Goal: Transaction & Acquisition: Obtain resource

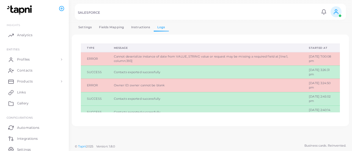
scroll to position [24, 0]
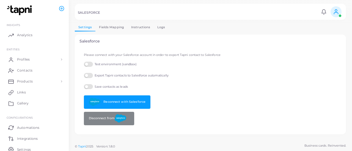
click at [88, 64] on label "Test environment (sandbox)" at bounding box center [110, 64] width 53 height 5
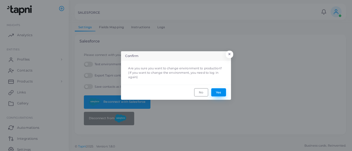
click at [217, 95] on button "Yes" at bounding box center [218, 92] width 15 height 8
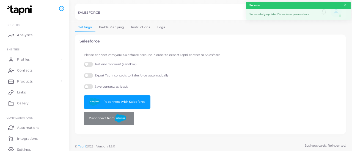
click at [160, 28] on link "Logs" at bounding box center [161, 27] width 15 height 8
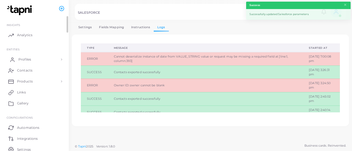
click at [27, 60] on span "Profiles" at bounding box center [24, 59] width 13 height 5
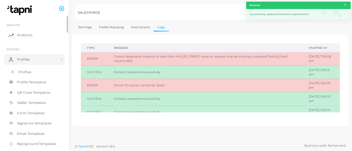
click at [31, 73] on link "Profiles" at bounding box center [34, 72] width 60 height 10
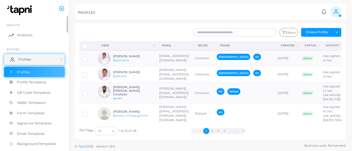
click at [49, 58] on link "Profiles" at bounding box center [34, 59] width 60 height 11
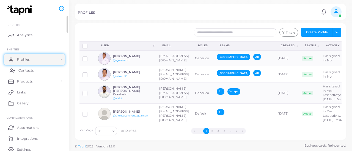
click at [42, 68] on link "Contacts" at bounding box center [34, 70] width 60 height 11
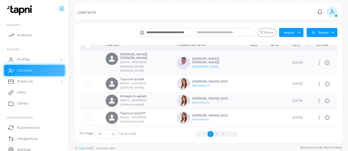
scroll to position [4, 0]
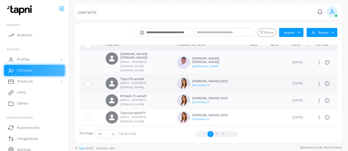
click at [92, 82] on label at bounding box center [92, 82] width 0 height 0
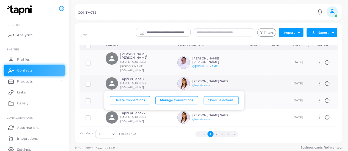
click at [316, 81] on icon at bounding box center [318, 83] width 5 height 5
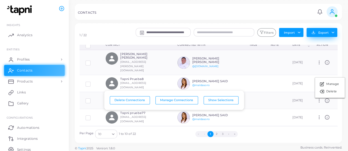
click at [318, 33] on button "Export" at bounding box center [321, 32] width 31 height 9
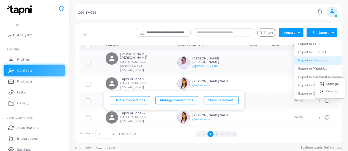
click at [315, 61] on link "Export to Salesforce" at bounding box center [320, 61] width 52 height 8
